Goal: Task Accomplishment & Management: Manage account settings

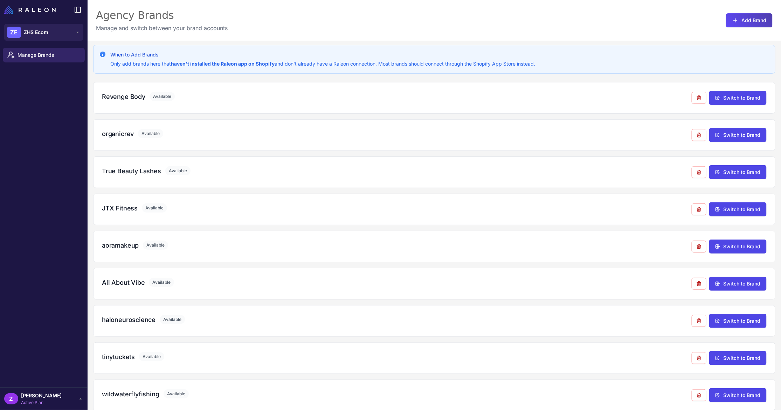
click at [47, 399] on span "Active Plan" at bounding box center [41, 402] width 41 height 6
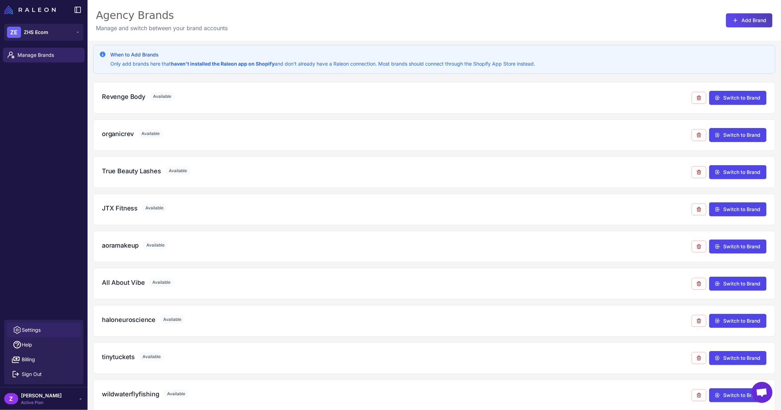
click at [62, 330] on link "Settings" at bounding box center [44, 329] width 74 height 15
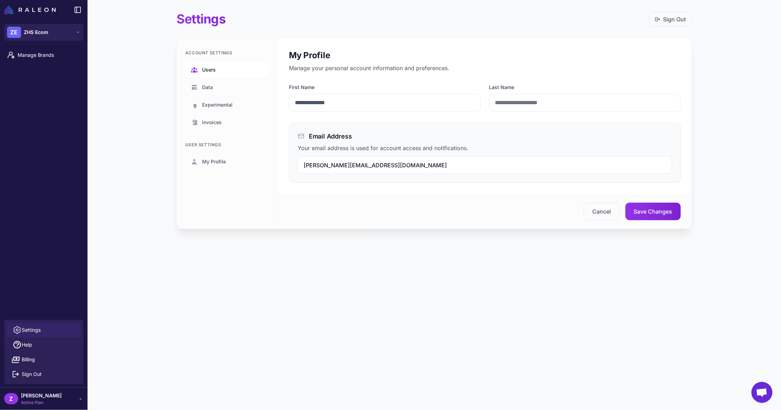
click at [216, 65] on link "Users" at bounding box center [227, 70] width 84 height 16
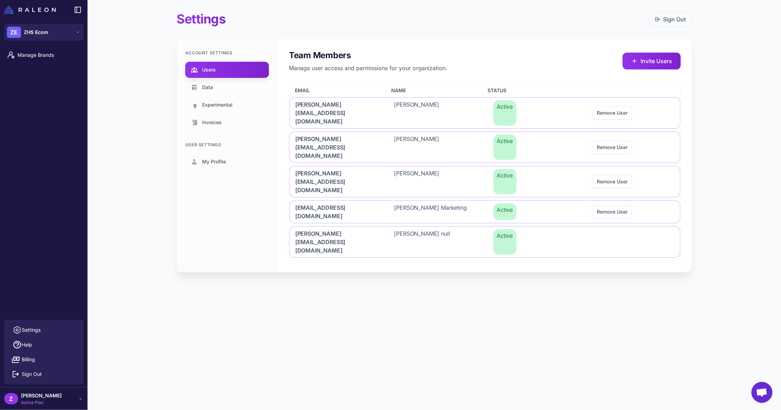
click at [537, 248] on div "Settings Sign Out Account Settings Users Data Experimental Invoices User Settin…" at bounding box center [435, 205] width 694 height 410
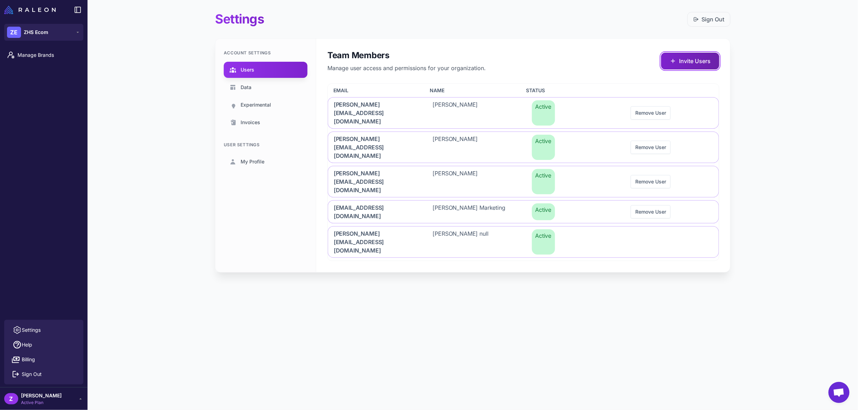
click at [678, 57] on button "Invite Users" at bounding box center [690, 61] width 58 height 17
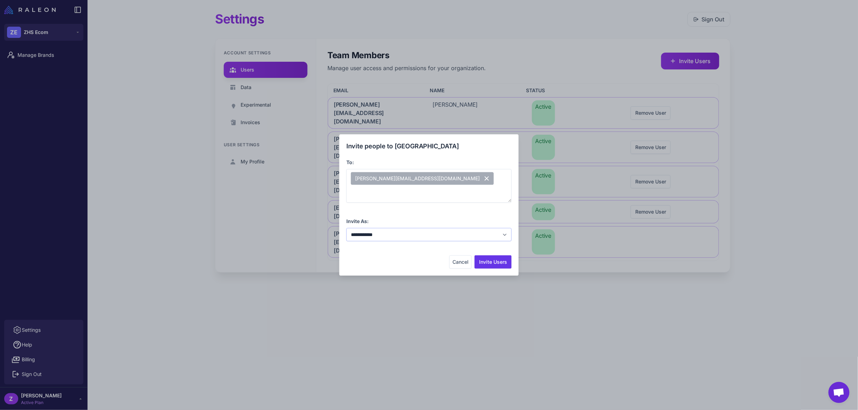
click at [485, 239] on select "**********" at bounding box center [429, 234] width 165 height 13
click at [347, 228] on select "**********" at bounding box center [429, 234] width 165 height 13
click at [498, 254] on div "**********" at bounding box center [429, 204] width 165 height 127
click at [497, 261] on button "Invite Users" at bounding box center [493, 261] width 37 height 13
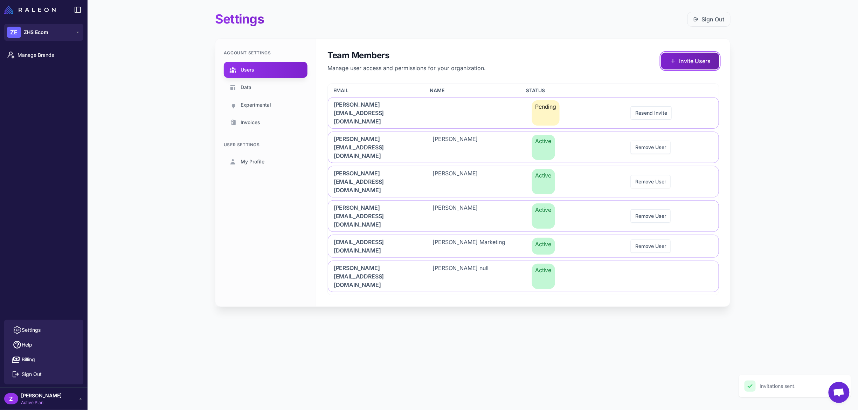
click at [685, 64] on button "Invite Users" at bounding box center [690, 61] width 58 height 17
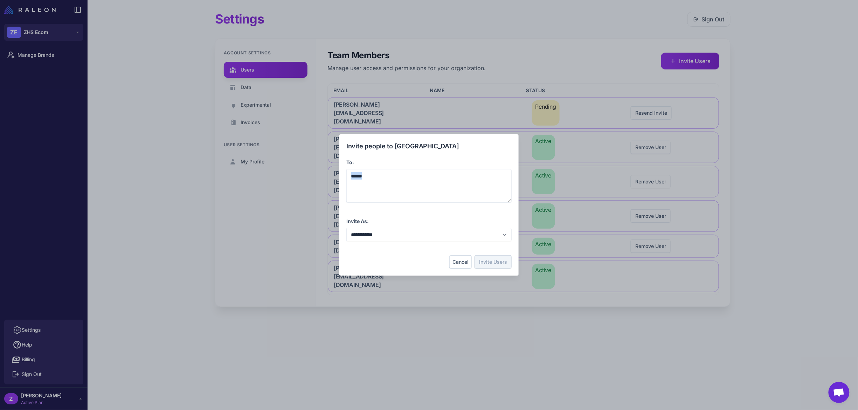
click at [466, 255] on div "**********" at bounding box center [429, 204] width 165 height 127
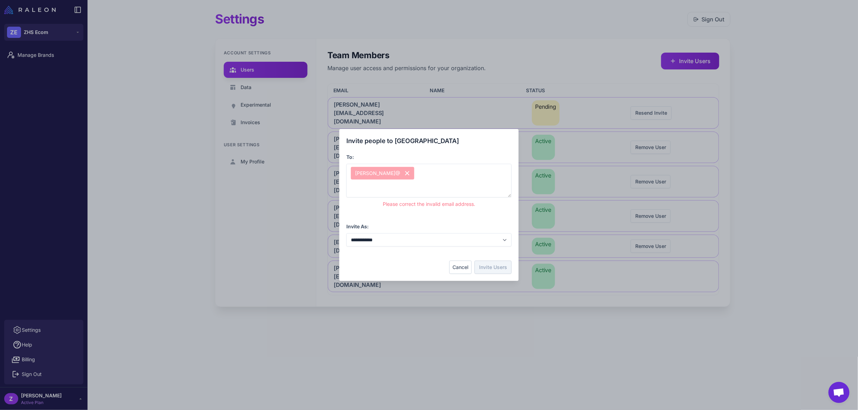
click at [465, 262] on button "Cancel" at bounding box center [461, 266] width 22 height 13
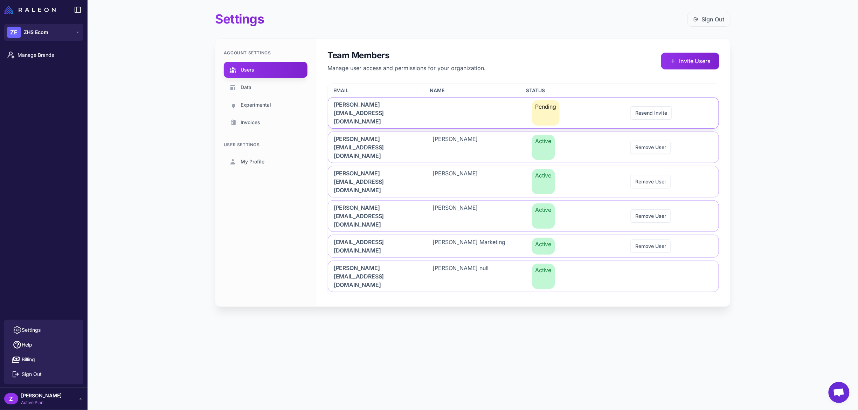
click at [439, 111] on div at bounding box center [474, 112] width 94 height 31
click at [412, 132] on div "[PERSON_NAME][EMAIL_ADDRESS][DOMAIN_NAME]" at bounding box center [375, 147] width 94 height 31
click at [55, 397] on span "[PERSON_NAME]" at bounding box center [41, 395] width 41 height 8
click at [62, 392] on div "Z Zach Schieffer Active Plan" at bounding box center [43, 398] width 79 height 14
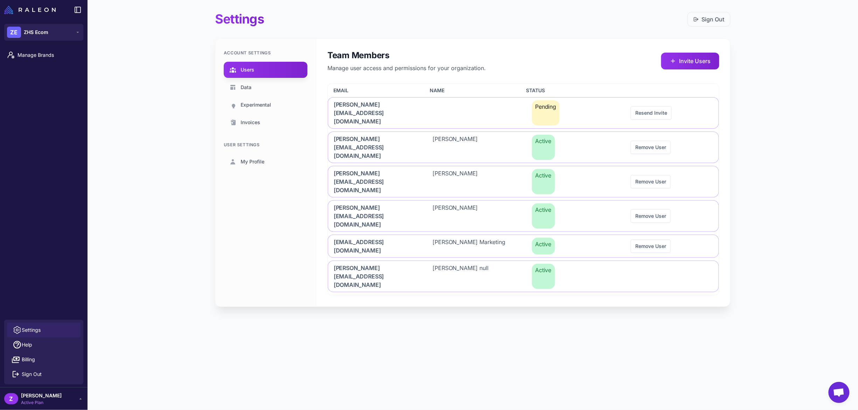
click at [74, 326] on link "Settings" at bounding box center [44, 329] width 74 height 15
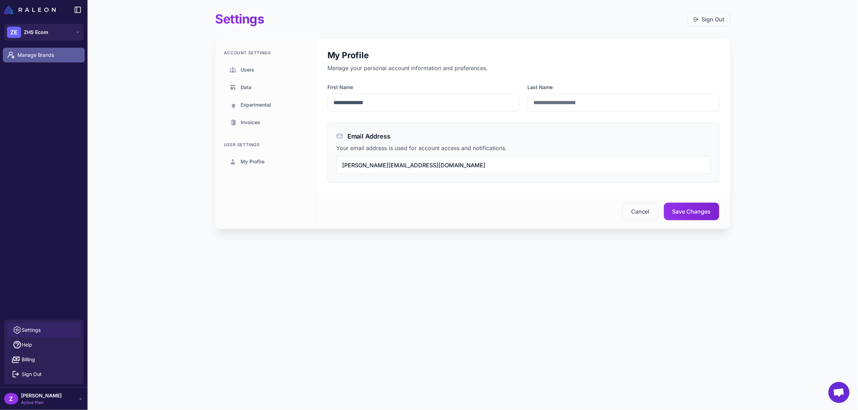
drag, startPoint x: 60, startPoint y: 50, endPoint x: 78, endPoint y: 54, distance: 19.4
click at [59, 49] on link "Manage Brands" at bounding box center [44, 55] width 82 height 15
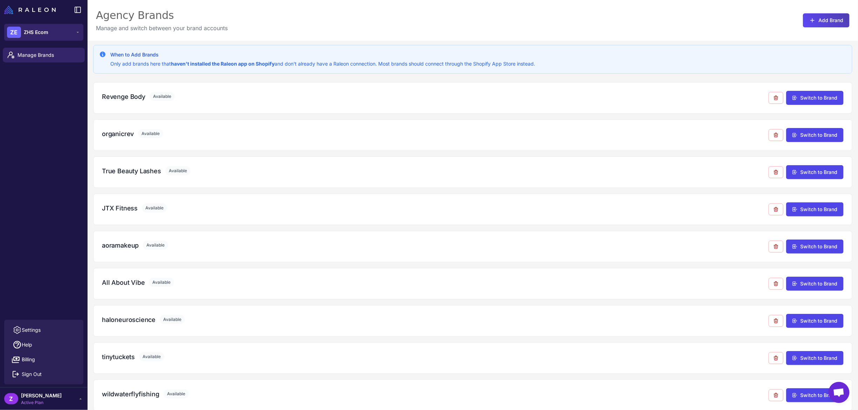
click at [31, 34] on span "ZHS Ecom" at bounding box center [36, 32] width 25 height 8
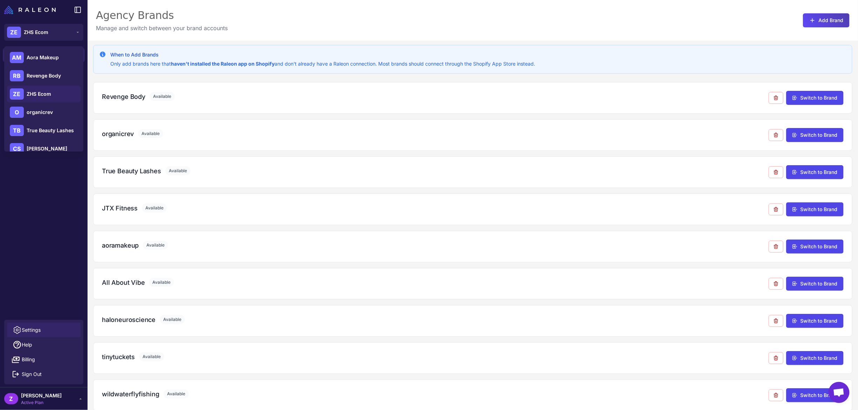
click at [48, 328] on link "Settings" at bounding box center [44, 329] width 74 height 15
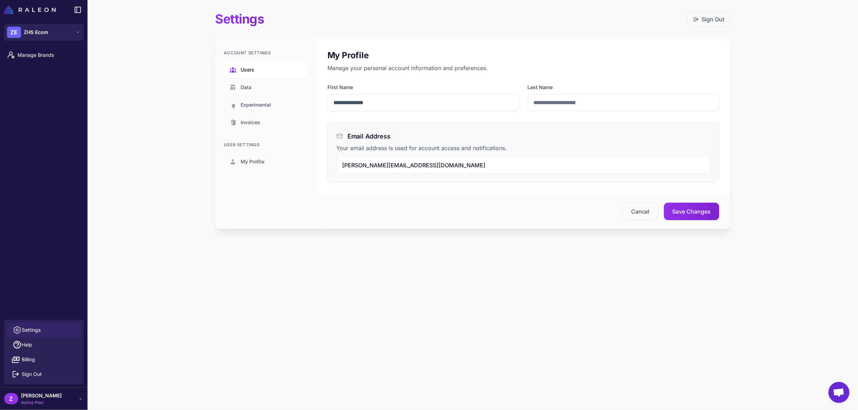
click at [296, 73] on link "Users" at bounding box center [266, 70] width 84 height 16
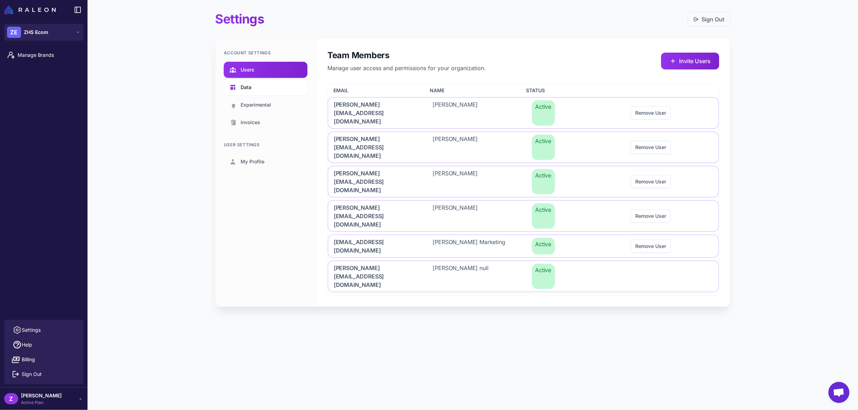
click at [281, 80] on link "Data" at bounding box center [266, 87] width 84 height 16
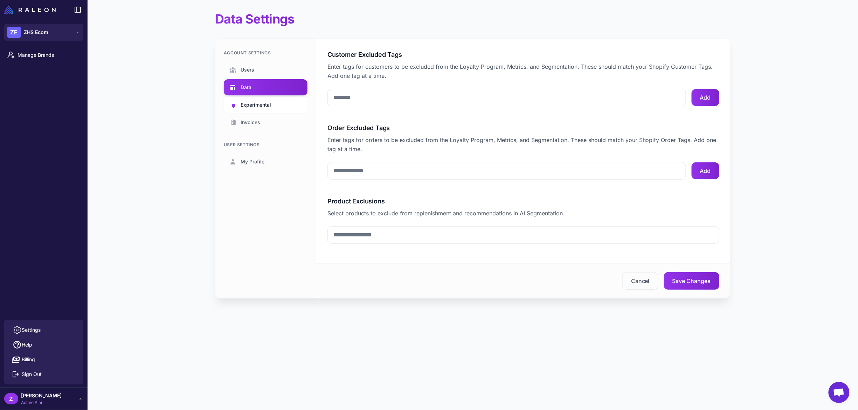
click at [274, 100] on link "Experimental" at bounding box center [266, 105] width 84 height 16
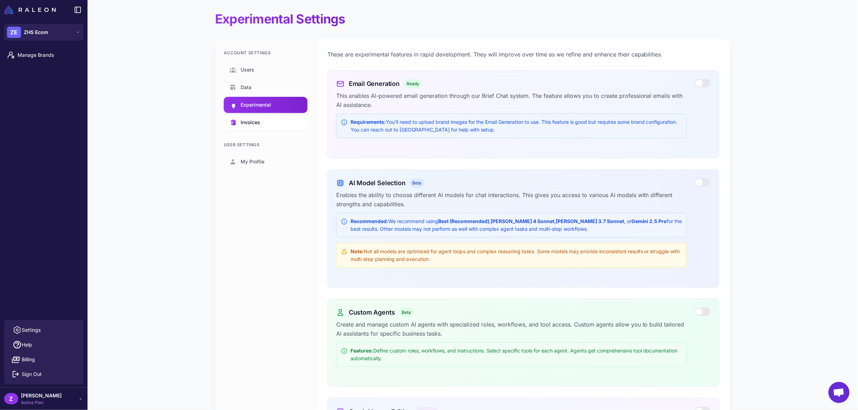
click at [279, 117] on link "Invoices" at bounding box center [266, 122] width 84 height 16
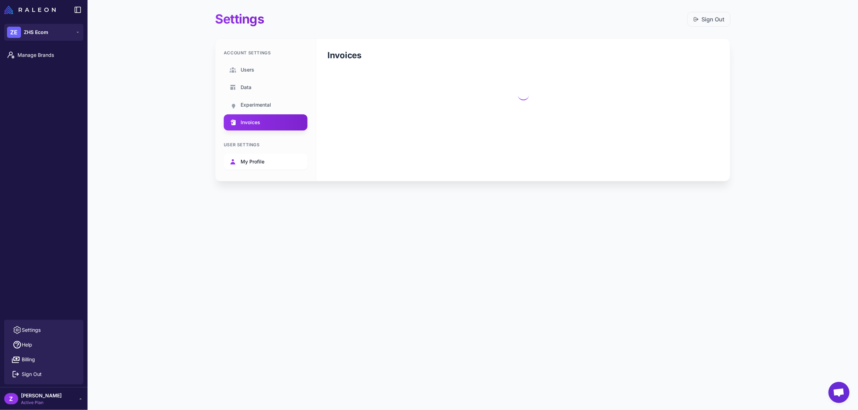
click at [273, 163] on link "My Profile" at bounding box center [266, 161] width 84 height 16
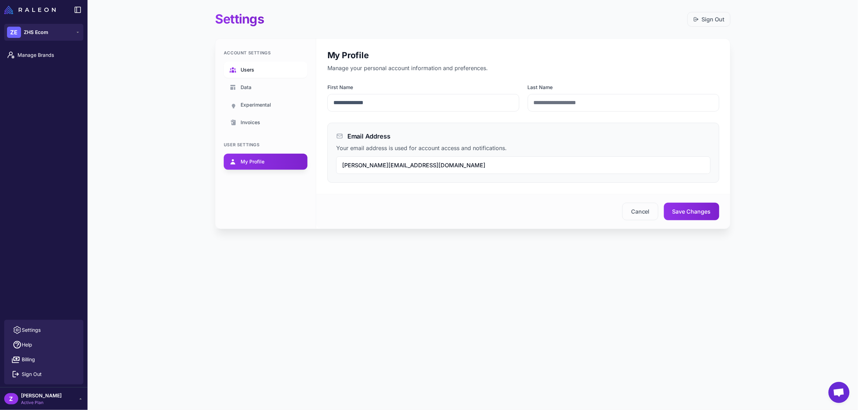
click at [294, 71] on link "Users" at bounding box center [266, 70] width 84 height 16
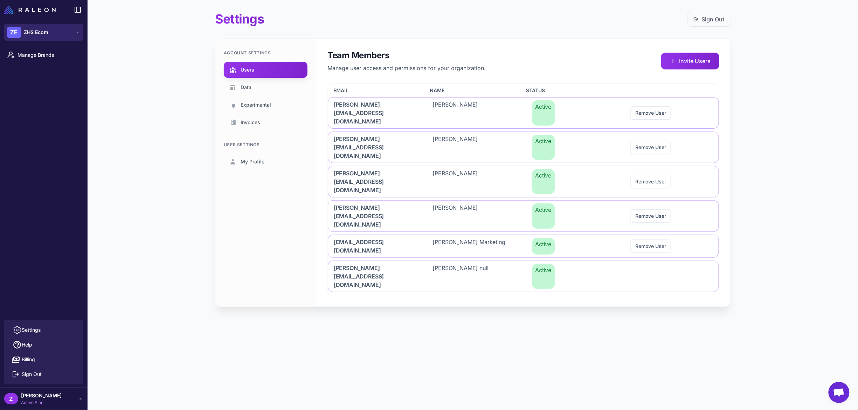
click at [69, 35] on button "ZE ZHS Ecom" at bounding box center [43, 32] width 79 height 17
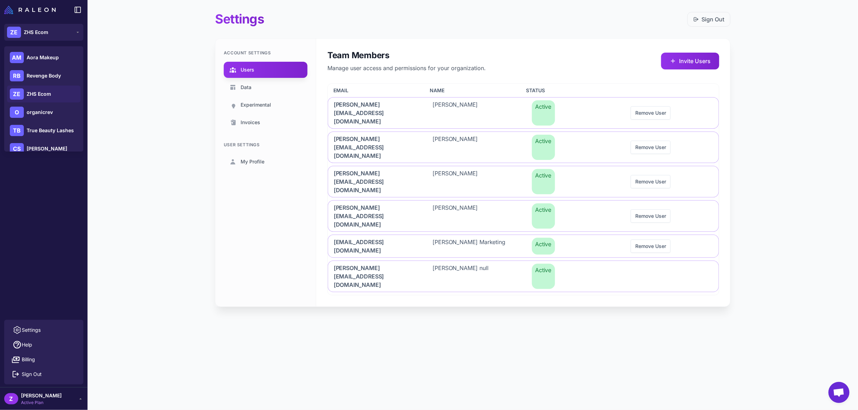
click at [124, 199] on main "Settings Sign Out Account Settings Users Data Experimental Invoices User Settin…" at bounding box center [473, 164] width 771 height 329
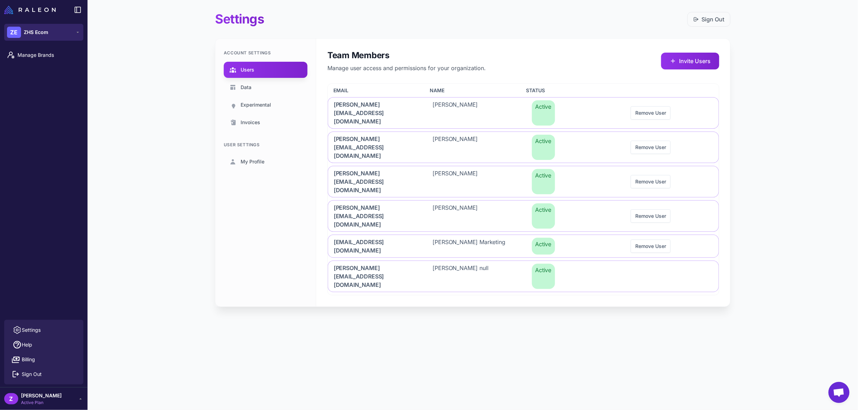
click at [50, 31] on button "ZE ZHS Ecom" at bounding box center [43, 32] width 79 height 17
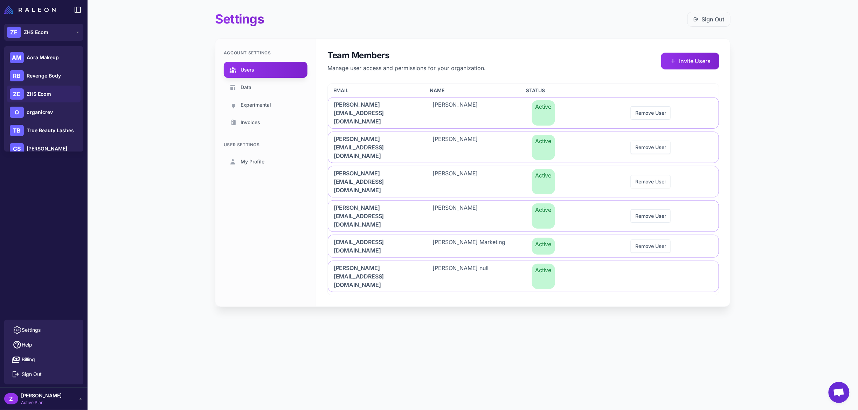
click at [144, 100] on main "Settings Sign Out Account Settings Users Data Experimental Invoices User Settin…" at bounding box center [473, 164] width 771 height 329
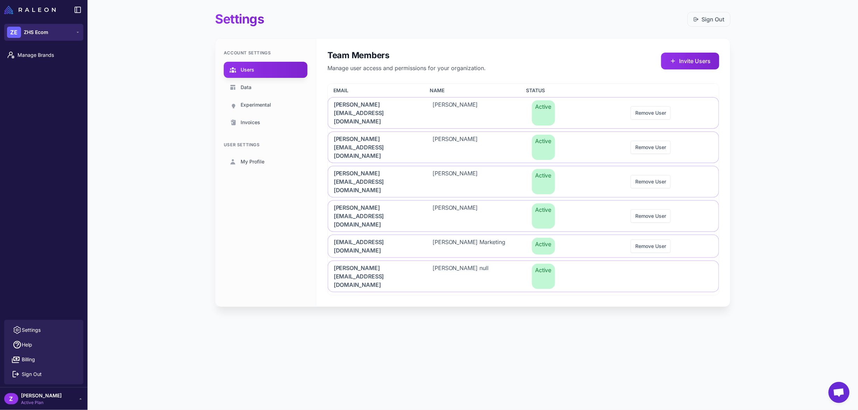
click at [81, 34] on button "ZE ZHS Ecom" at bounding box center [43, 32] width 79 height 17
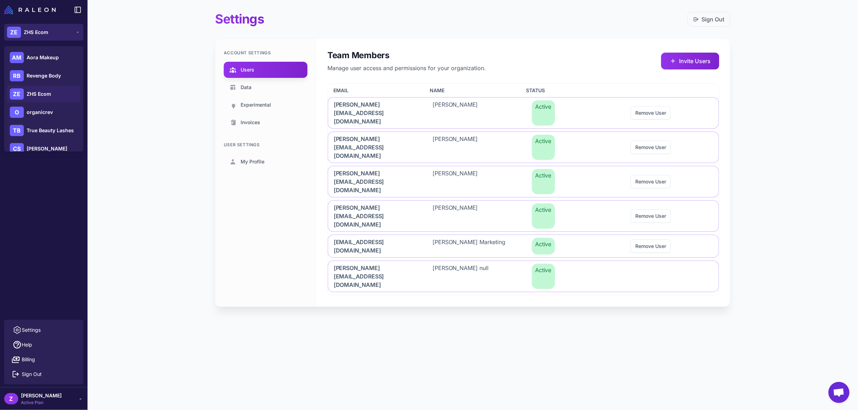
click at [81, 34] on button "ZE ZHS Ecom" at bounding box center [43, 32] width 79 height 17
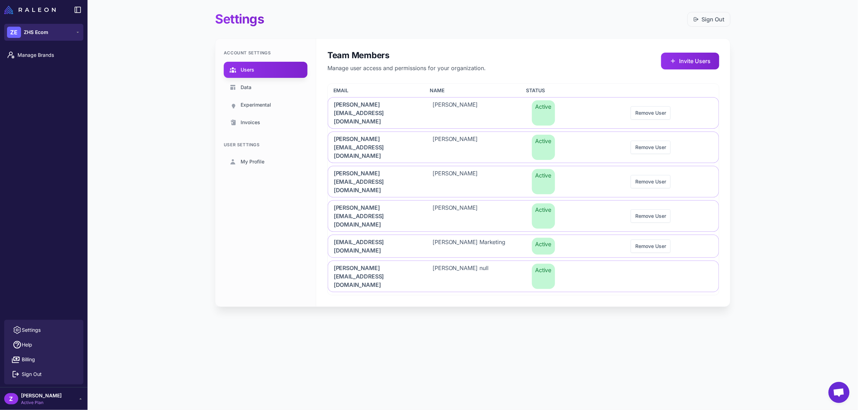
click at [64, 38] on button "ZE ZHS Ecom" at bounding box center [43, 32] width 79 height 17
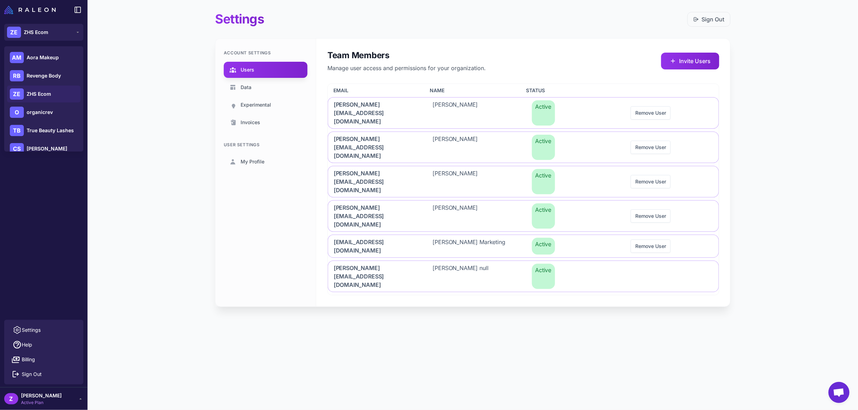
click at [100, 63] on main "Settings Sign Out Account Settings Users Data Experimental Invoices User Settin…" at bounding box center [473, 164] width 771 height 329
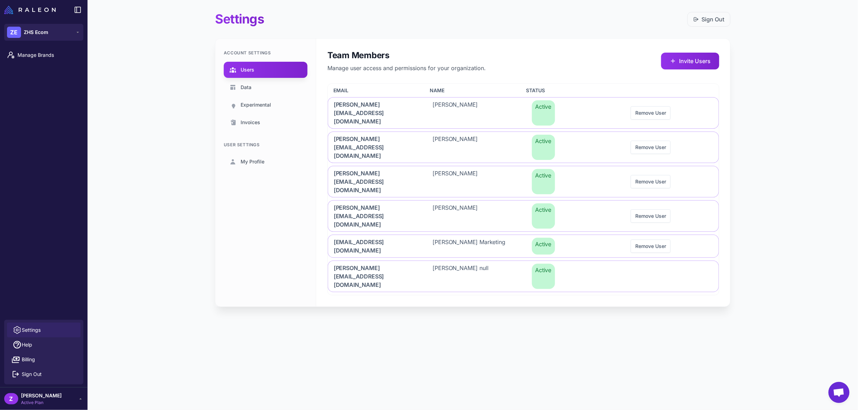
click at [70, 327] on link "Settings" at bounding box center [44, 329] width 74 height 15
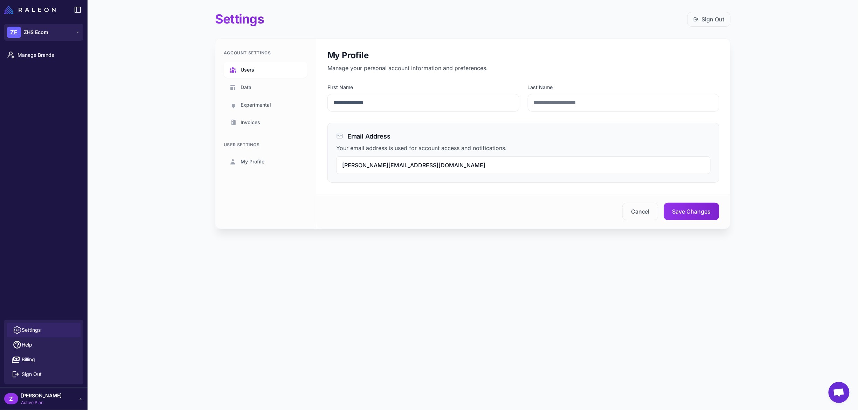
click at [281, 70] on link "Users" at bounding box center [266, 70] width 84 height 16
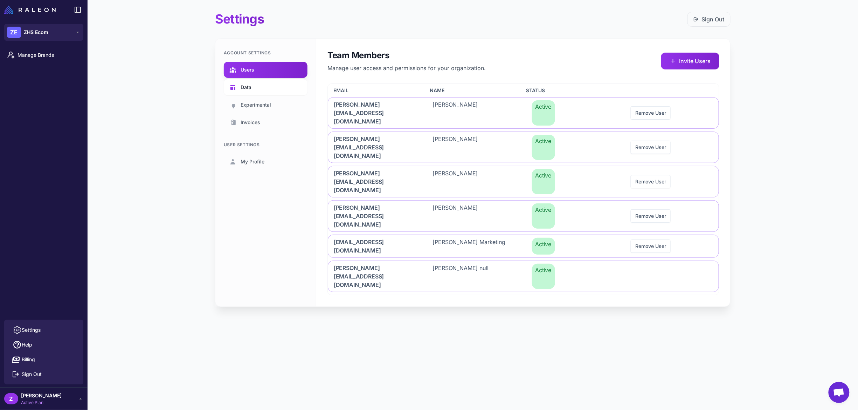
click at [272, 83] on link "Data" at bounding box center [266, 87] width 84 height 16
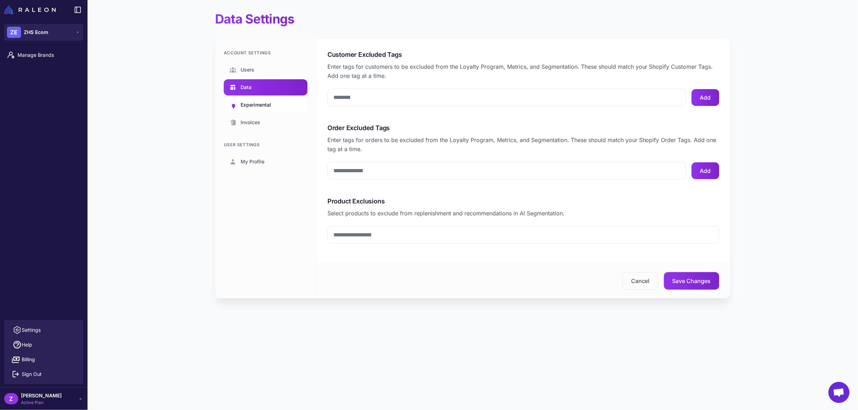
click at [277, 100] on link "Experimental" at bounding box center [266, 105] width 84 height 16
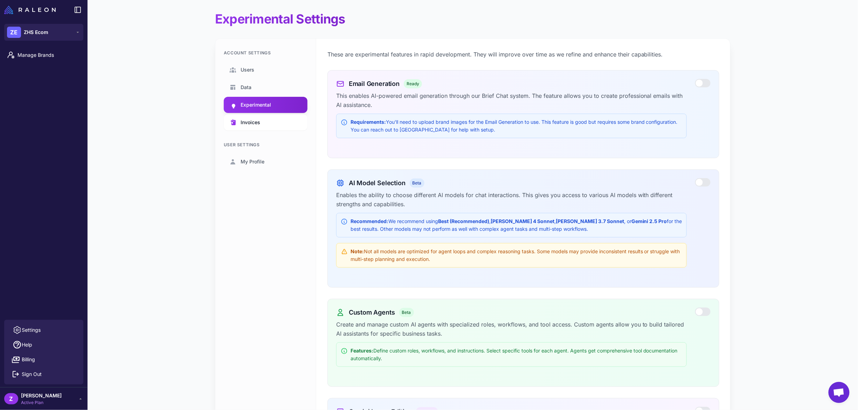
click at [281, 116] on link "Invoices" at bounding box center [266, 122] width 84 height 16
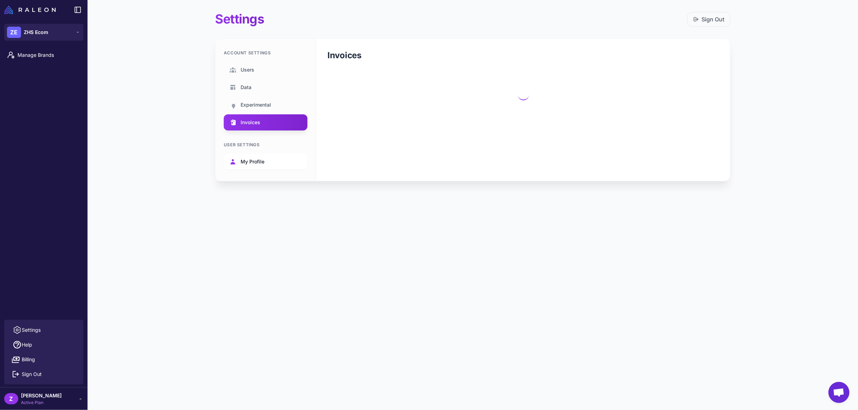
click at [275, 158] on link "My Profile" at bounding box center [266, 161] width 84 height 16
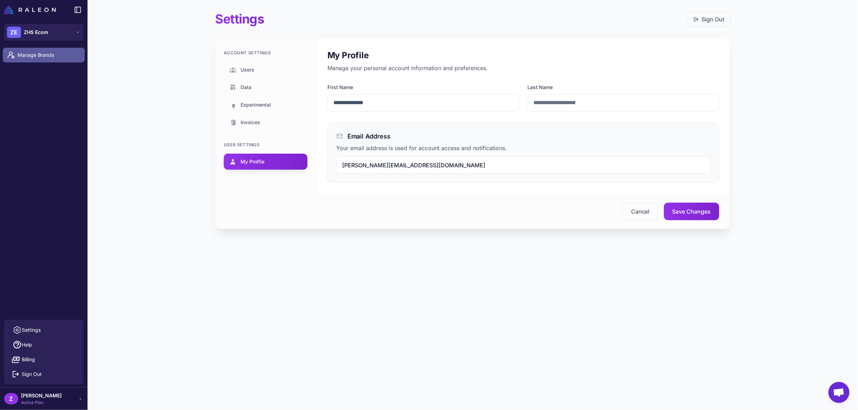
click at [59, 55] on span "Manage Brands" at bounding box center [49, 55] width 62 height 8
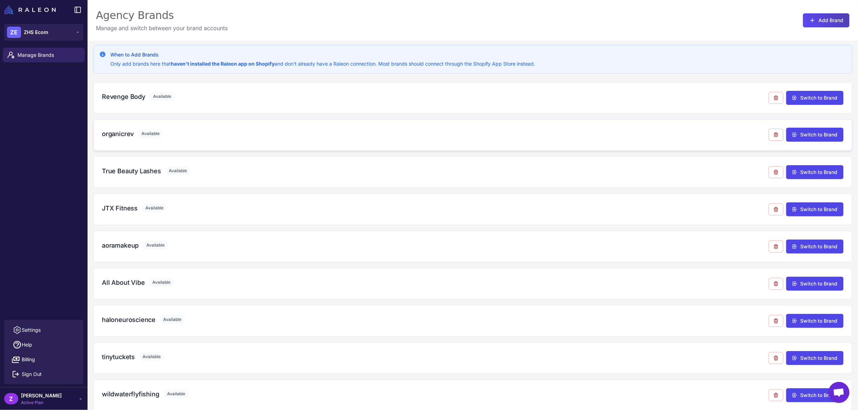
click at [186, 137] on div "organicrev Available" at bounding box center [435, 133] width 667 height 9
click at [128, 136] on h3 "organicrev" at bounding box center [118, 133] width 32 height 9
click at [62, 324] on link "Settings" at bounding box center [44, 329] width 74 height 15
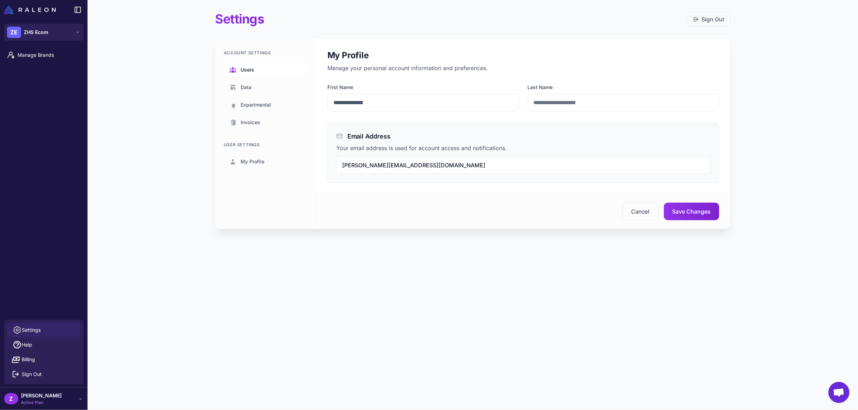
click at [277, 62] on link "Users" at bounding box center [266, 70] width 84 height 16
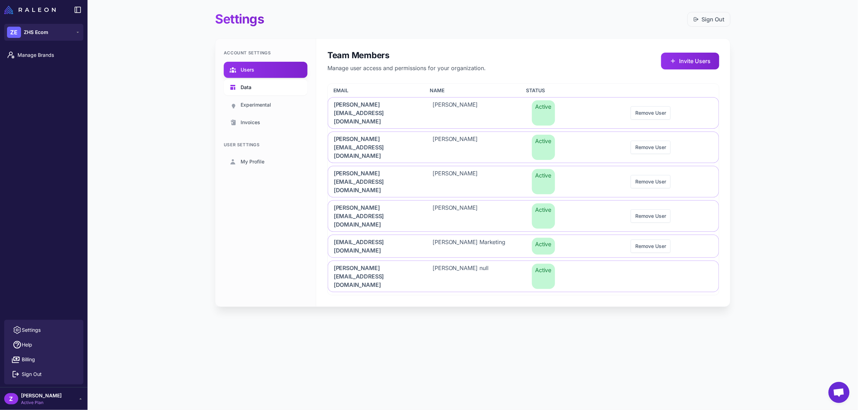
click at [273, 87] on link "Data" at bounding box center [266, 87] width 84 height 16
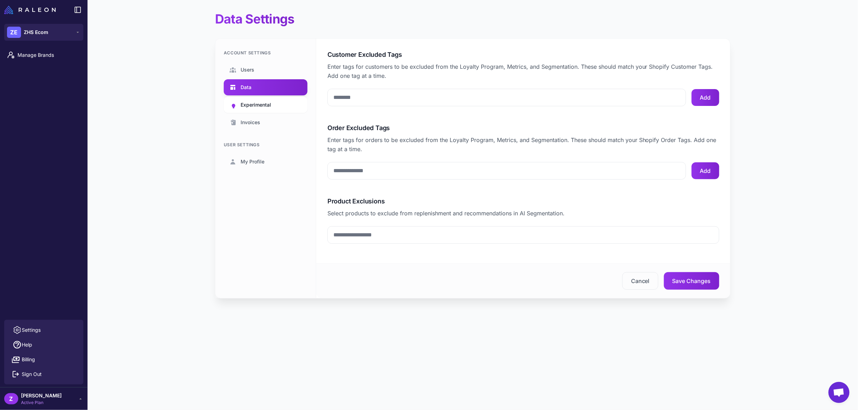
click at [292, 104] on link "Experimental" at bounding box center [266, 105] width 84 height 16
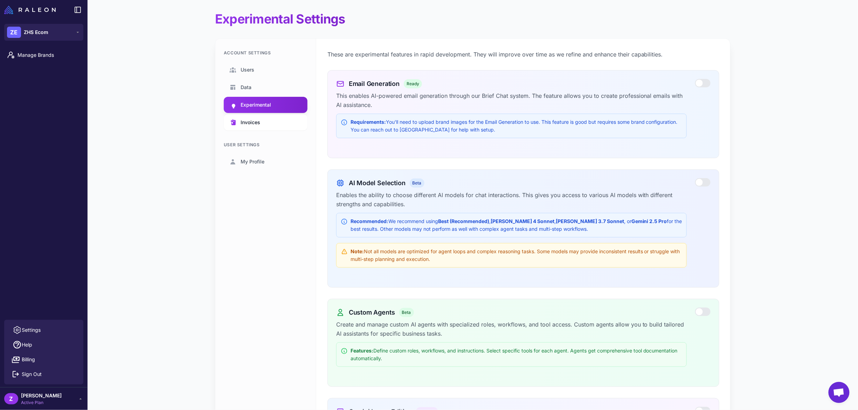
click at [289, 123] on link "Invoices" at bounding box center [266, 122] width 84 height 16
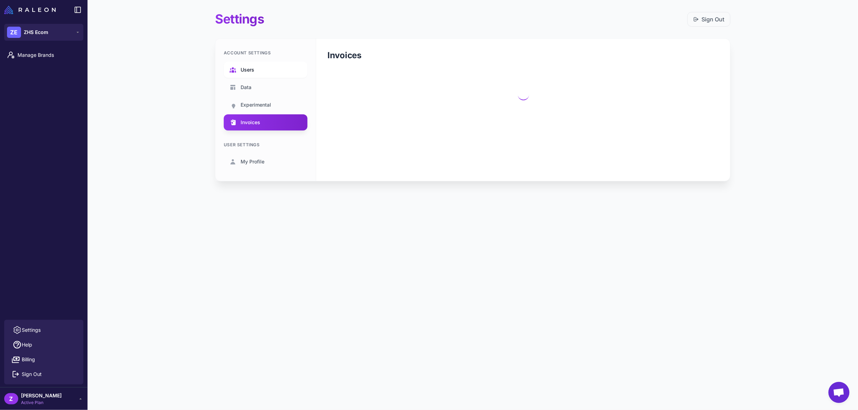
click at [286, 73] on link "Users" at bounding box center [266, 70] width 84 height 16
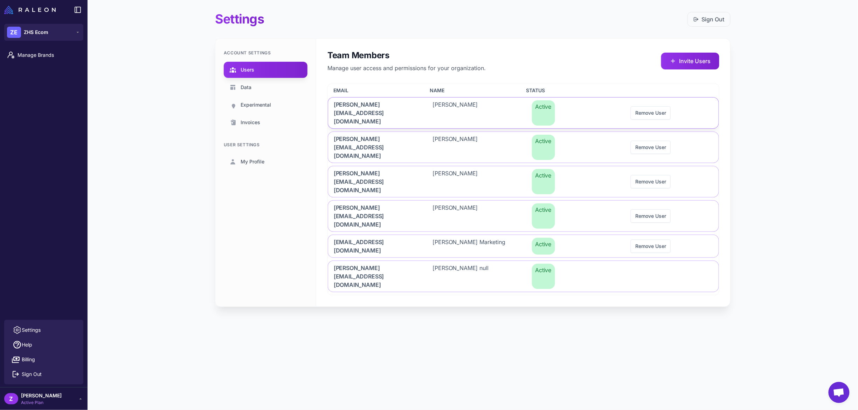
click at [463, 111] on span "[PERSON_NAME]" at bounding box center [455, 112] width 45 height 25
click at [457, 135] on span "[PERSON_NAME]" at bounding box center [455, 147] width 45 height 25
click at [362, 169] on span "[PERSON_NAME][EMAIL_ADDRESS][DOMAIN_NAME]" at bounding box center [375, 181] width 82 height 25
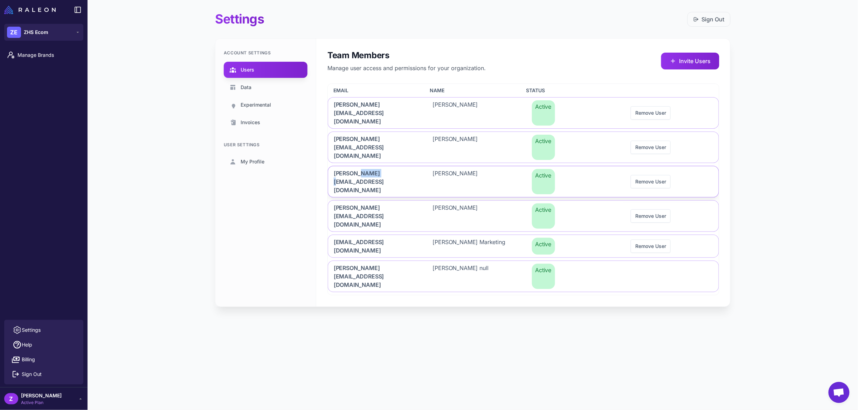
click at [362, 169] on span "[PERSON_NAME][EMAIL_ADDRESS][DOMAIN_NAME]" at bounding box center [375, 181] width 82 height 25
click at [366, 200] on div "[PERSON_NAME][EMAIL_ADDRESS][DOMAIN_NAME]" at bounding box center [375, 215] width 94 height 31
click at [363, 203] on span "[PERSON_NAME][EMAIL_ADDRESS][DOMAIN_NAME]" at bounding box center [375, 215] width 82 height 25
click at [362, 238] on span "[EMAIL_ADDRESS][DOMAIN_NAME]" at bounding box center [375, 246] width 82 height 17
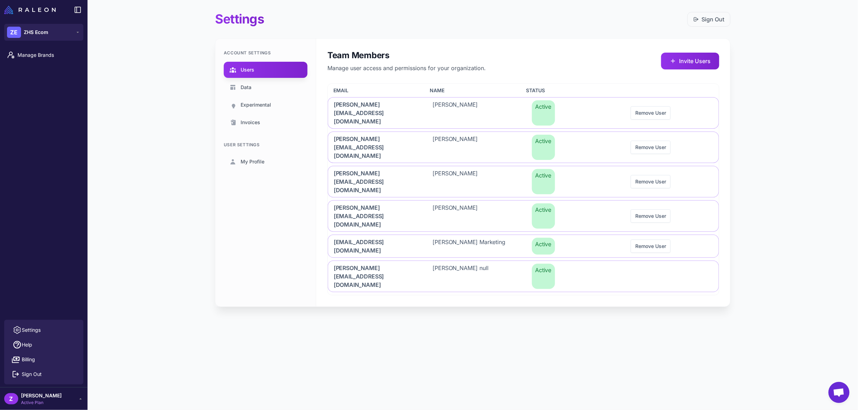
click at [467, 248] on div "Settings Sign Out Account Settings Users Data Experimental Invoices User Settin…" at bounding box center [473, 164] width 538 height 329
click at [47, 57] on span "Manage Brands" at bounding box center [49, 55] width 62 height 8
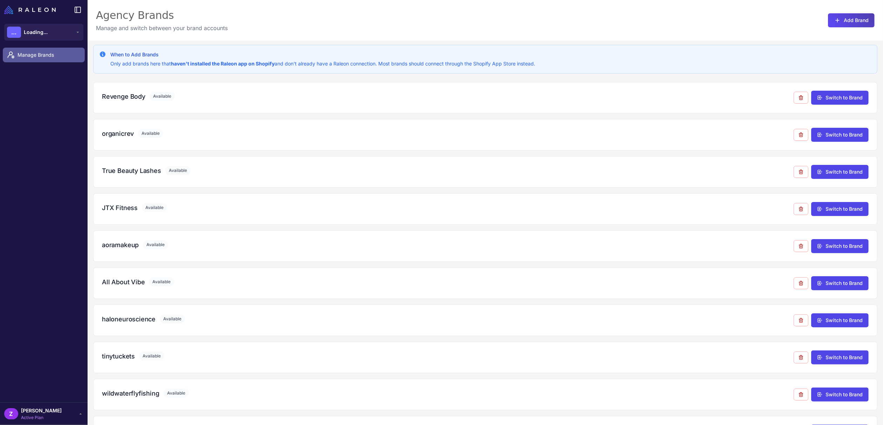
click at [35, 56] on span "Manage Brands" at bounding box center [49, 55] width 62 height 8
click at [38, 409] on span "[PERSON_NAME]" at bounding box center [41, 411] width 41 height 8
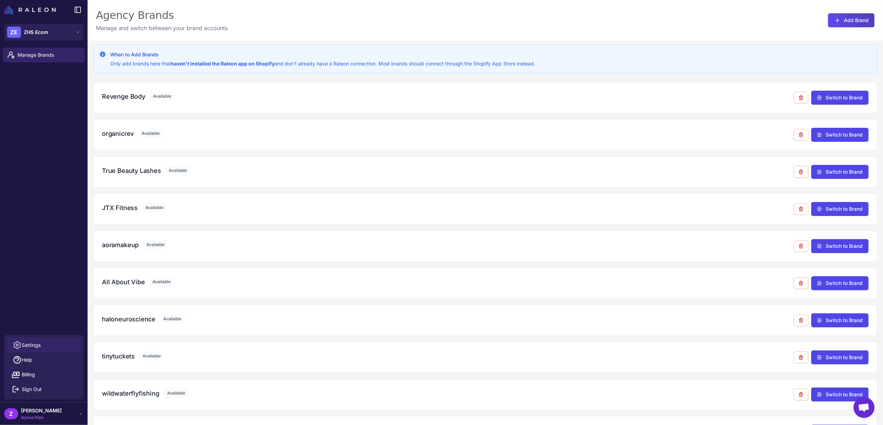
click at [59, 343] on link "Settings" at bounding box center [44, 345] width 74 height 15
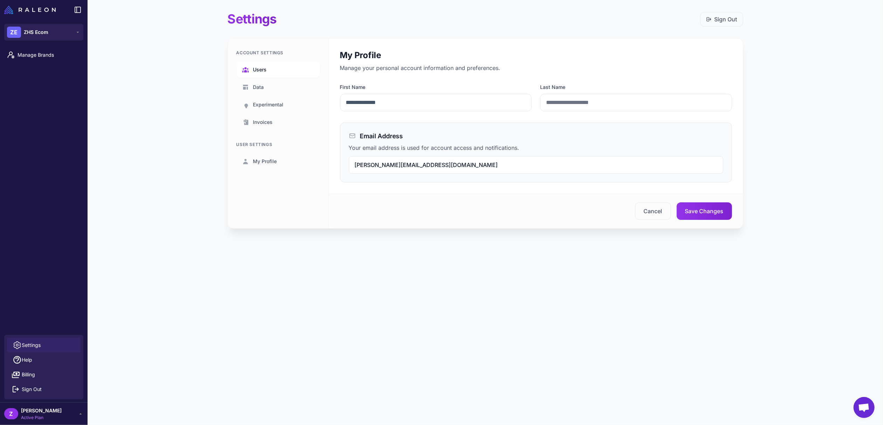
click at [287, 73] on link "Users" at bounding box center [278, 70] width 84 height 16
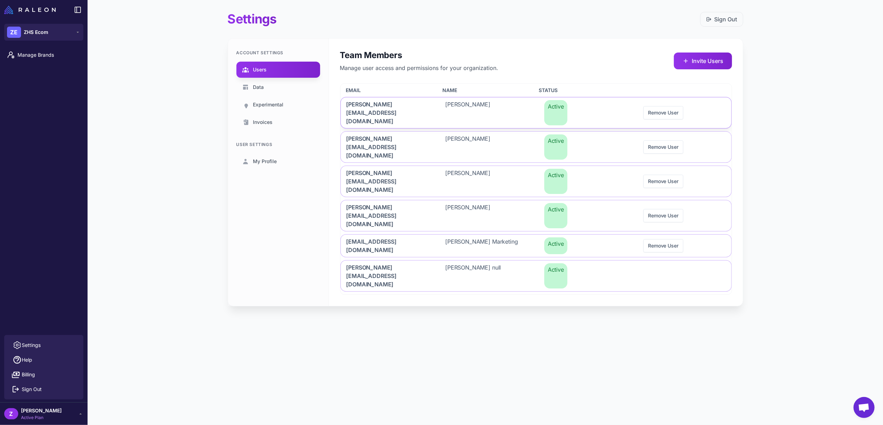
click at [602, 103] on div "Active" at bounding box center [586, 112] width 94 height 31
click at [508, 105] on div "[PERSON_NAME]" at bounding box center [487, 112] width 94 height 31
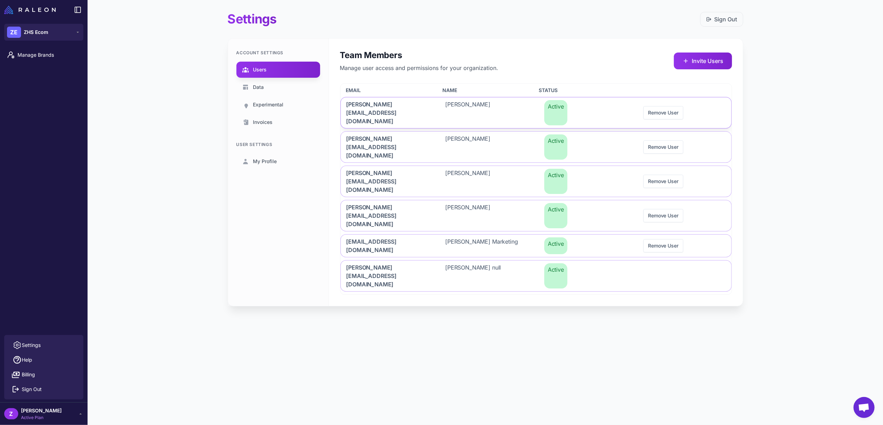
click at [432, 109] on div "[PERSON_NAME][EMAIL_ADDRESS][DOMAIN_NAME]" at bounding box center [388, 112] width 94 height 31
click at [399, 104] on span "[PERSON_NAME][EMAIL_ADDRESS][DOMAIN_NAME]" at bounding box center [388, 112] width 82 height 25
click at [601, 109] on div "Active" at bounding box center [586, 112] width 94 height 31
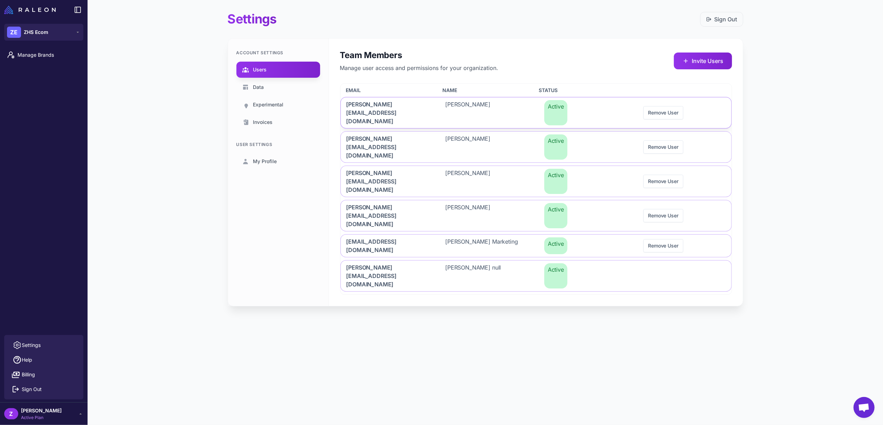
click at [601, 109] on div "Active" at bounding box center [586, 112] width 94 height 31
click at [583, 261] on div "Active" at bounding box center [586, 276] width 94 height 31
click at [433, 235] on div "[EMAIL_ADDRESS][DOMAIN_NAME]" at bounding box center [388, 246] width 94 height 22
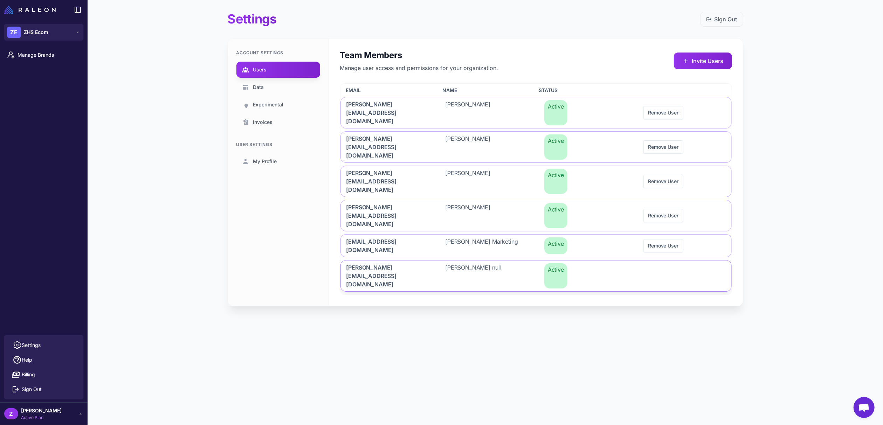
click at [437, 260] on div "[PERSON_NAME][EMAIL_ADDRESS][DOMAIN_NAME] [PERSON_NAME] null Active" at bounding box center [536, 276] width 391 height 32
click at [437, 234] on div "[EMAIL_ADDRESS][DOMAIN_NAME] [PERSON_NAME] Marketing Active Remove User" at bounding box center [536, 245] width 391 height 23
click at [520, 200] on div "[PERSON_NAME]" at bounding box center [487, 215] width 94 height 31
click at [394, 169] on span "[PERSON_NAME][EMAIL_ADDRESS][DOMAIN_NAME]" at bounding box center [388, 181] width 82 height 25
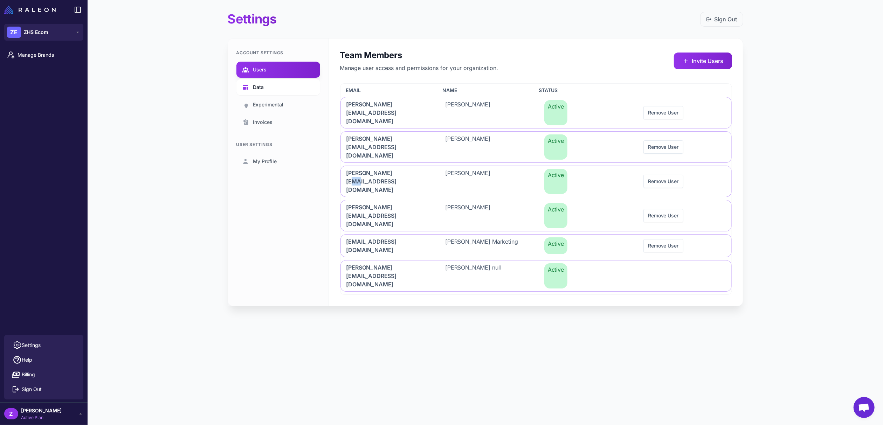
click at [299, 89] on link "Data" at bounding box center [278, 87] width 84 height 16
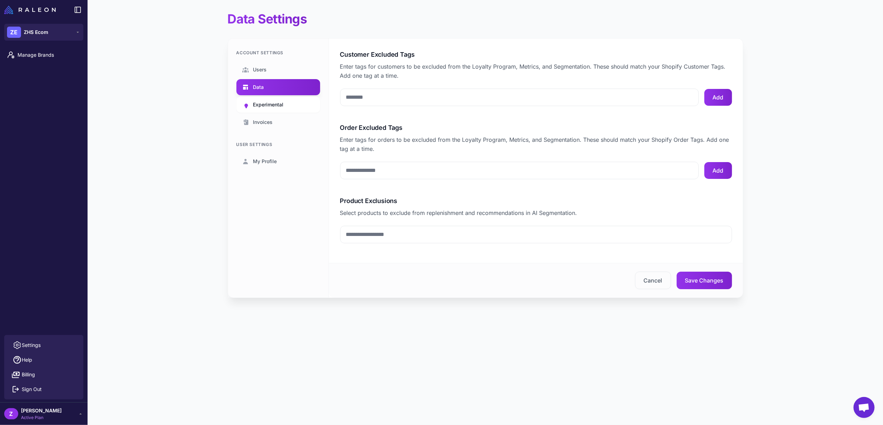
click at [294, 104] on link "Experimental" at bounding box center [278, 105] width 84 height 16
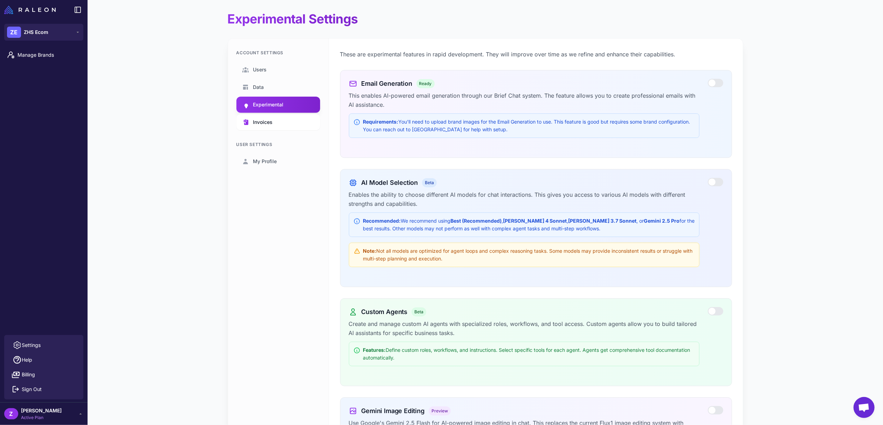
click at [288, 121] on link "Invoices" at bounding box center [278, 122] width 84 height 16
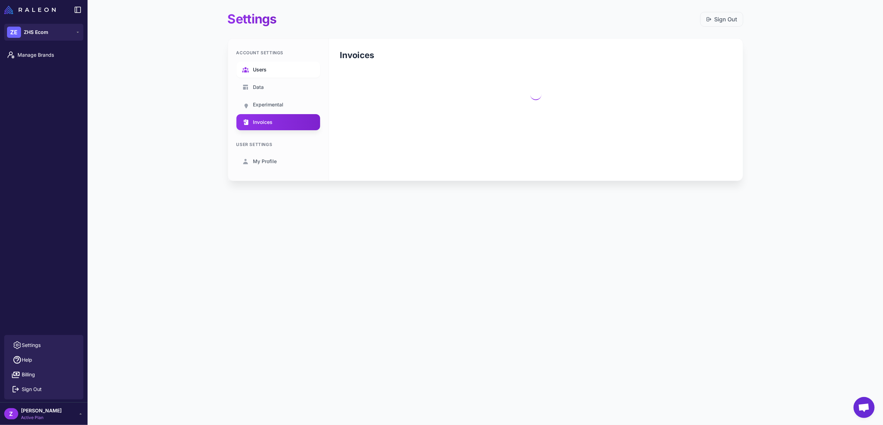
click at [286, 73] on link "Users" at bounding box center [278, 70] width 84 height 16
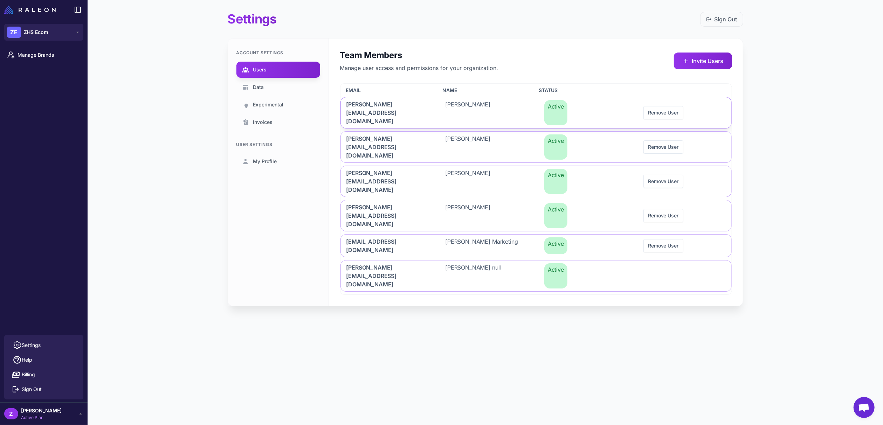
click at [384, 111] on span "[PERSON_NAME][EMAIL_ADDRESS][DOMAIN_NAME]" at bounding box center [388, 112] width 82 height 25
click at [34, 57] on span "Manage Brands" at bounding box center [49, 55] width 62 height 8
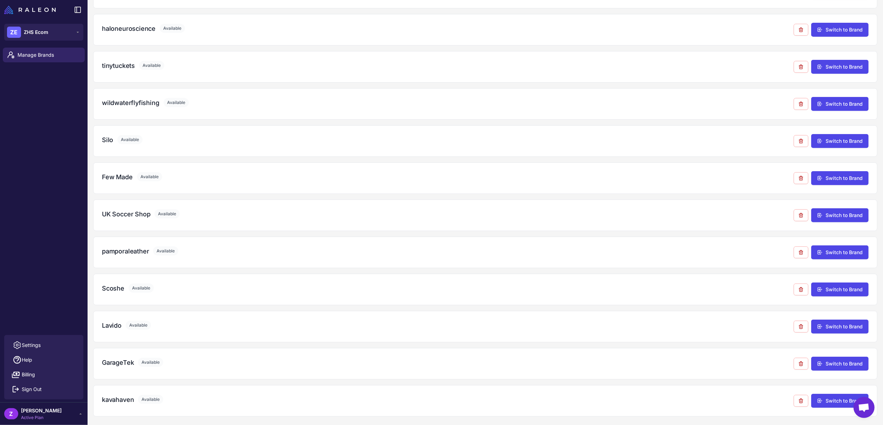
scroll to position [299, 0]
click at [836, 409] on div "kavahaven Available Switch to Brand" at bounding box center [485, 401] width 784 height 32
click at [838, 405] on button "Switch to Brand" at bounding box center [839, 401] width 57 height 14
